Goal: Complete application form

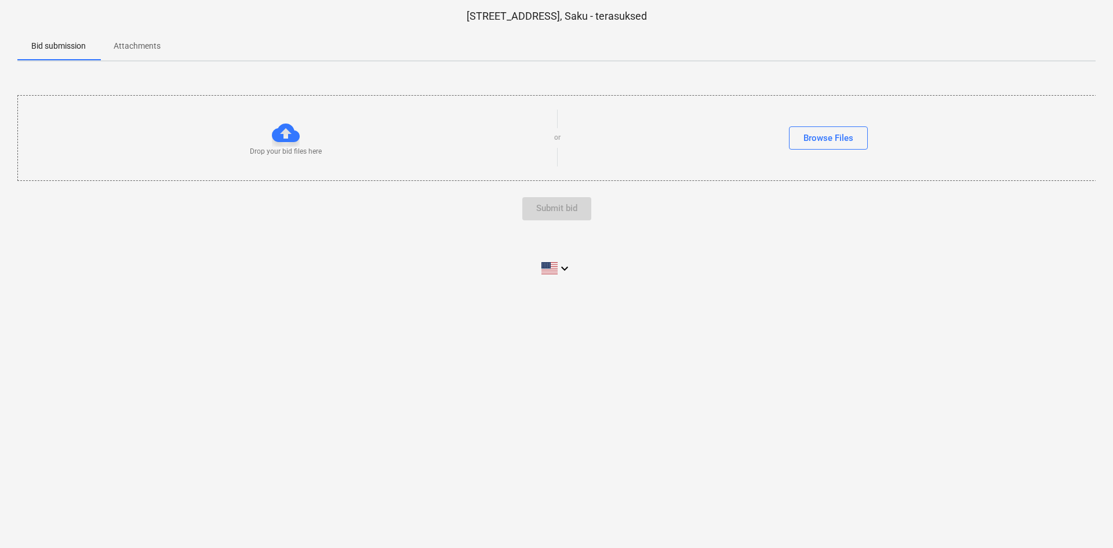
click at [278, 135] on div at bounding box center [286, 133] width 28 height 28
click at [837, 134] on div "Browse Files" at bounding box center [829, 137] width 50 height 15
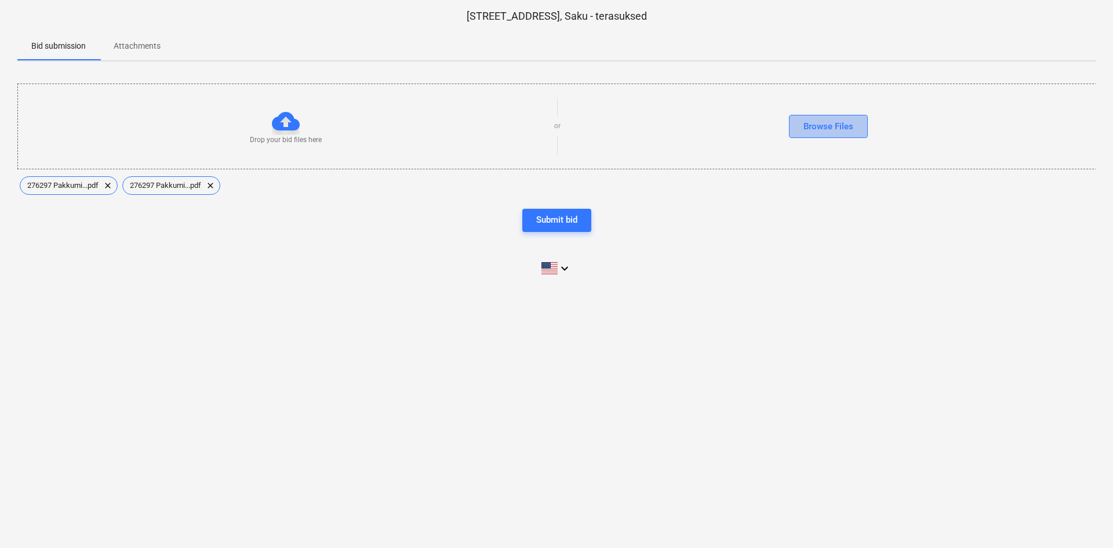
click at [830, 122] on div "Browse Files" at bounding box center [829, 126] width 50 height 15
click at [560, 220] on div "Submit bid" at bounding box center [556, 219] width 41 height 15
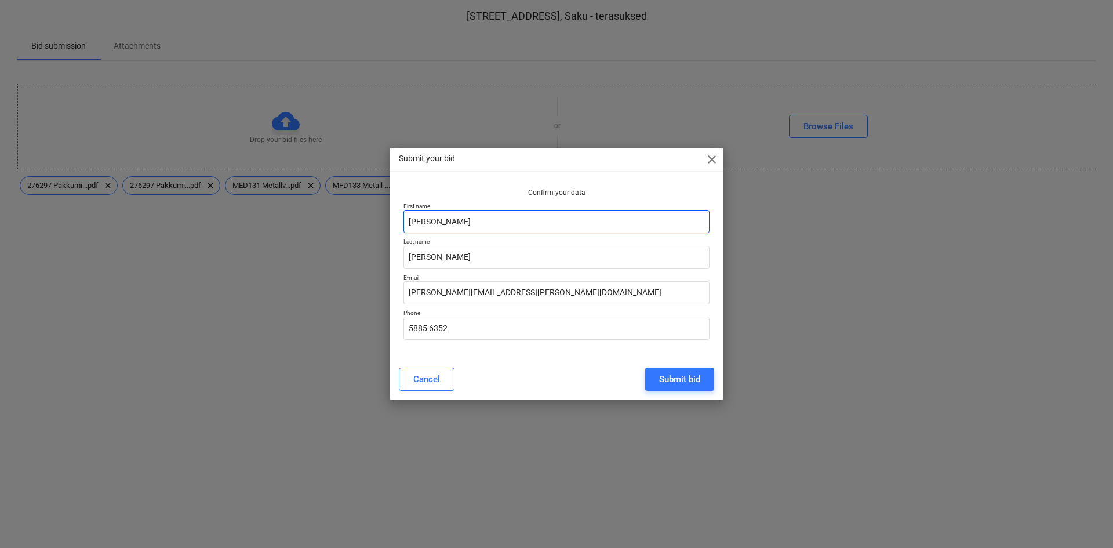
click at [560, 220] on input "[PERSON_NAME]" at bounding box center [557, 221] width 306 height 23
drag, startPoint x: 488, startPoint y: 220, endPoint x: 392, endPoint y: 216, distance: 95.8
click at [392, 216] on div "Confirm your data First name [PERSON_NAME] Last name [PERSON_NAME] [PERSON_NAME…" at bounding box center [557, 270] width 334 height 175
type input "[PERSON_NAME]"
type input "Kolganurm"
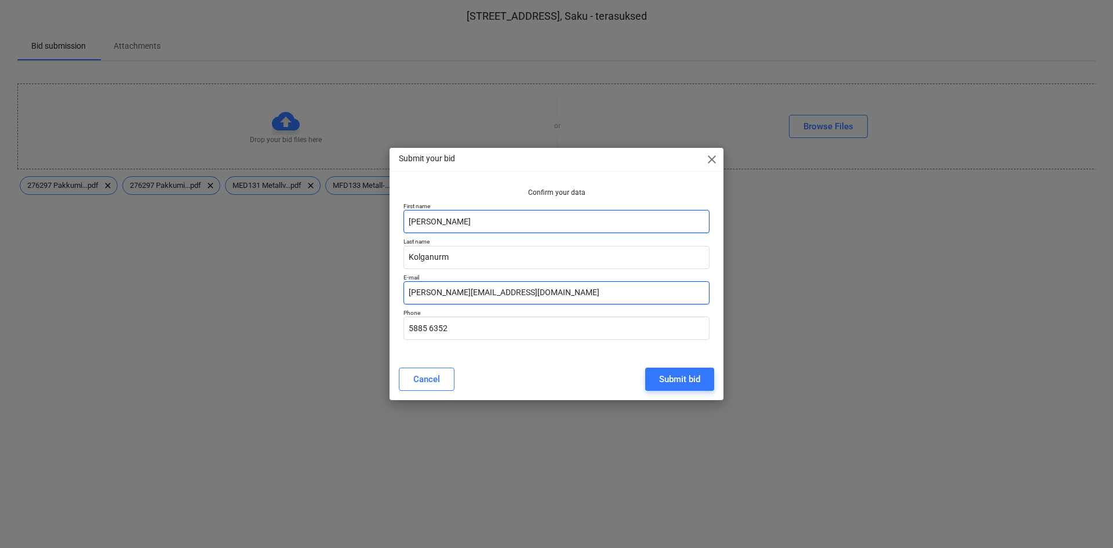
type input "[PERSON_NAME][EMAIL_ADDRESS][DOMAIN_NAME]"
type input "53772716"
click at [682, 375] on div "Submit bid" at bounding box center [679, 379] width 41 height 15
